Goal: Task Accomplishment & Management: Use online tool/utility

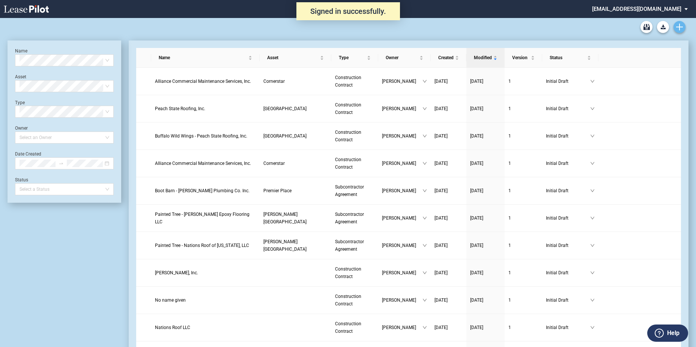
click at [681, 26] on icon "Create new document" at bounding box center [679, 27] width 7 height 7
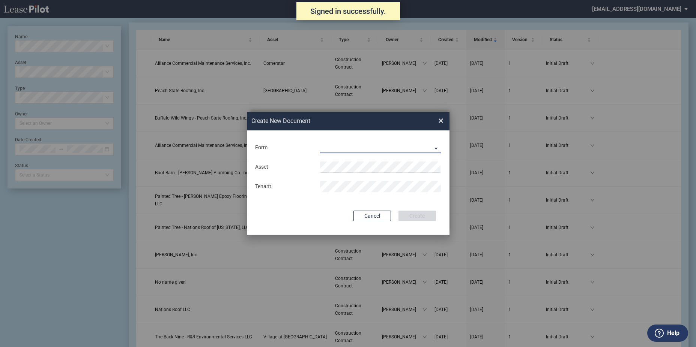
click at [417, 149] on md-select "Construction Contract Subcontractor Agreement" at bounding box center [380, 147] width 121 height 11
click at [373, 150] on div "Construction Contract" at bounding box center [349, 148] width 58 height 8
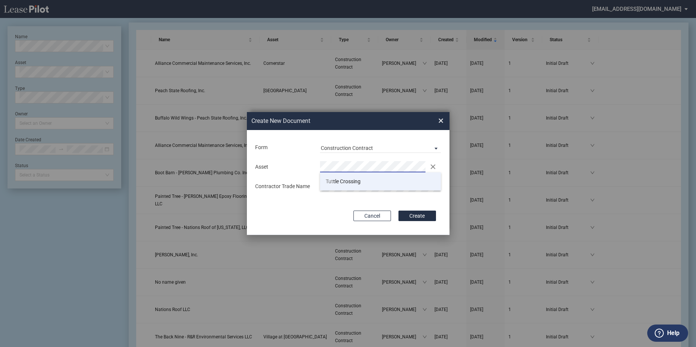
click at [367, 185] on li "Tut tle Crossing" at bounding box center [380, 182] width 121 height 18
click at [418, 208] on div "Deal Type Retail Deal Type Retail Form Construction Contract Asset Clear Tenant…" at bounding box center [348, 182] width 203 height 105
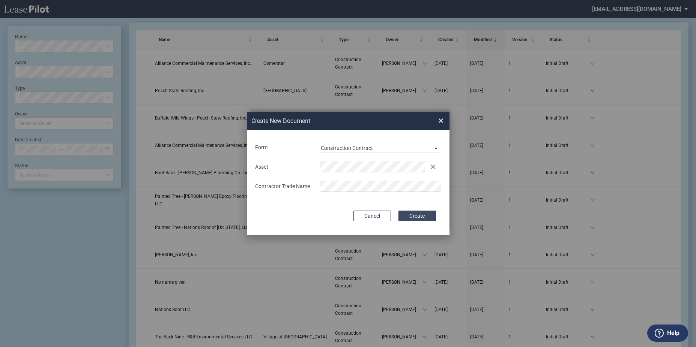
click at [422, 211] on button "Create" at bounding box center [417, 216] width 38 height 11
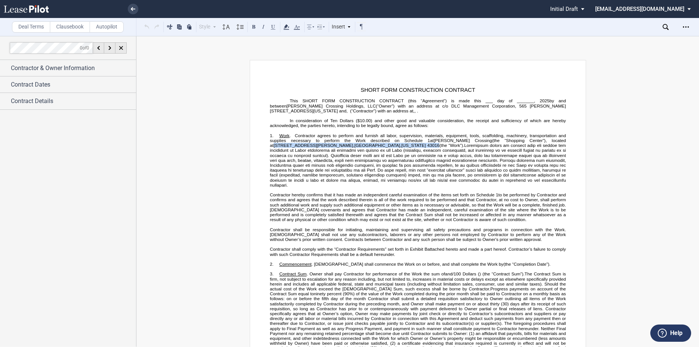
drag, startPoint x: 506, startPoint y: 140, endPoint x: 292, endPoint y: 144, distance: 214.2
click at [292, 144] on span "Work . Contractor agrees to perform and furnish all labor, supervision, materia…" at bounding box center [418, 141] width 297 height 15
click at [139, 10] on ul "Pending... Pending... Initial Draft Initial Draft In Negotiation Final Draft sd…" at bounding box center [349, 9] width 699 height 18
click at [134, 10] on icon at bounding box center [133, 9] width 5 height 4
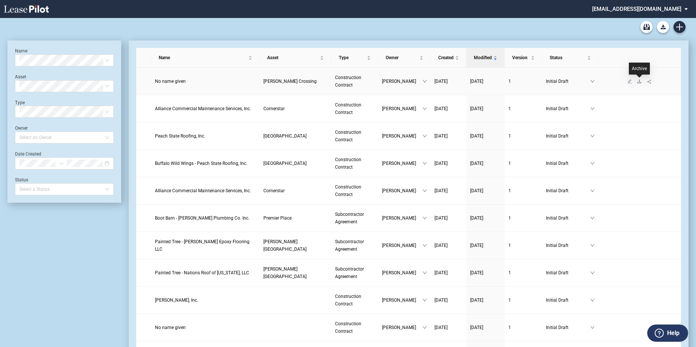
click at [639, 83] on icon "download" at bounding box center [639, 81] width 5 height 5
